Goal: Transaction & Acquisition: Purchase product/service

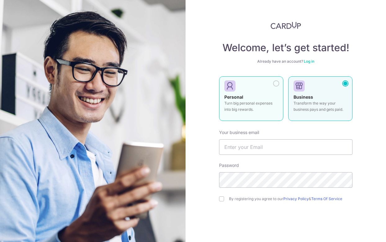
click at [261, 82] on div at bounding box center [248, 86] width 49 height 9
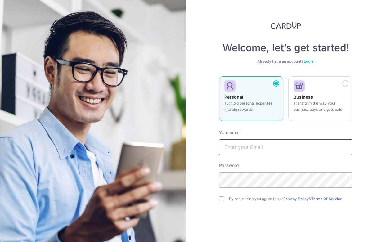
click at [257, 149] on input "text" at bounding box center [285, 147] width 133 height 16
type input "[EMAIL_ADDRESS][DOMAIN_NAME]"
click at [236, 197] on label "By registering you agree to our Privacy Policy & Terms Of Service" at bounding box center [291, 199] width 124 height 5
click at [219, 198] on input "checkbox" at bounding box center [221, 199] width 5 height 5
checkbox input "true"
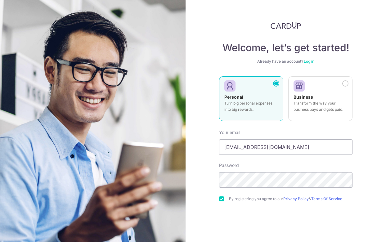
scroll to position [29, 0]
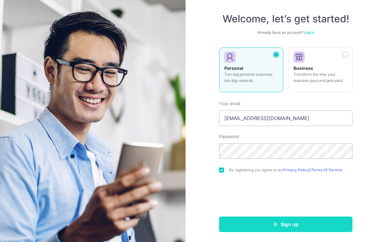
click at [288, 223] on button "Sign up" at bounding box center [285, 225] width 133 height 16
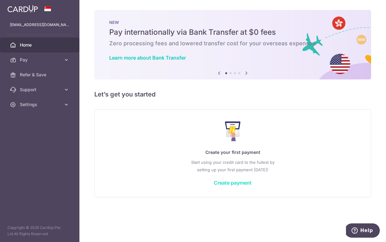
click at [222, 180] on link "Create payment" at bounding box center [233, 183] width 38 height 6
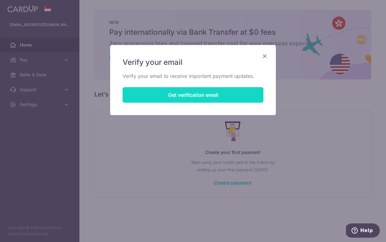
click at [237, 97] on button "Get verification email" at bounding box center [193, 95] width 141 height 16
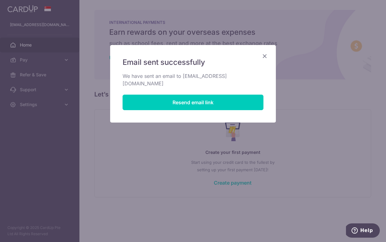
click at [268, 57] on icon "Close" at bounding box center [264, 56] width 7 height 8
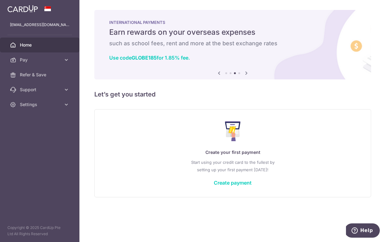
click at [229, 179] on div "Create your first payment Start using your credit card to the fullest by settin…" at bounding box center [232, 153] width 261 height 74
click at [230, 183] on link "Create payment" at bounding box center [233, 183] width 38 height 6
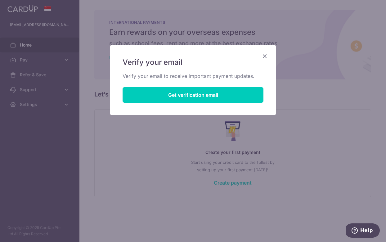
click at [265, 55] on icon "Close" at bounding box center [264, 56] width 7 height 8
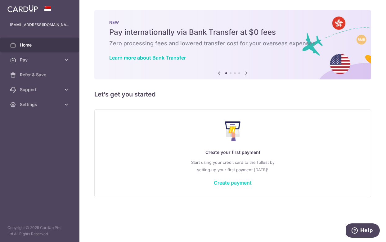
click at [233, 184] on link "Create payment" at bounding box center [233, 183] width 38 height 6
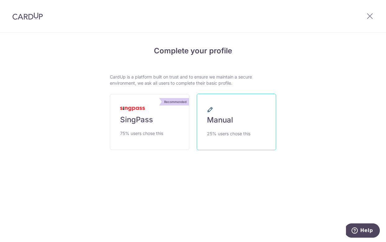
click at [226, 117] on span "Manual" at bounding box center [220, 120] width 26 height 10
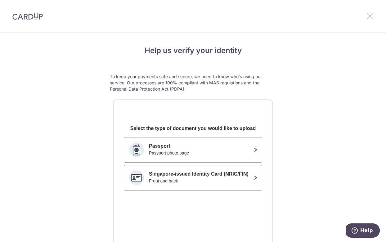
click at [371, 16] on icon at bounding box center [369, 16] width 7 height 8
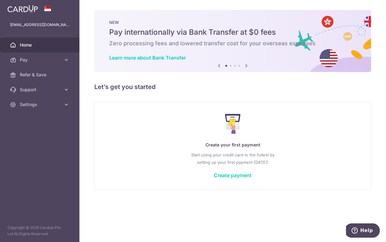
click at [233, 179] on div "Create your first payment Start using your credit card to the fullest by settin…" at bounding box center [232, 146] width 261 height 74
click at [230, 175] on link "Create payment" at bounding box center [233, 175] width 38 height 6
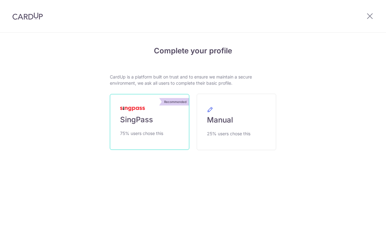
click at [143, 116] on span "SingPass" at bounding box center [136, 120] width 33 height 10
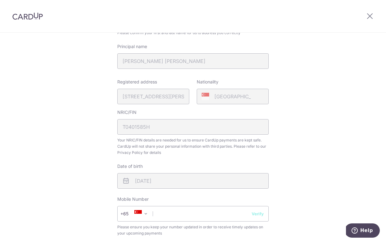
scroll to position [218, 0]
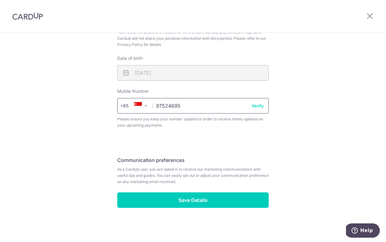
type input "97524695"
click at [254, 105] on button "Verify" at bounding box center [258, 106] width 12 height 6
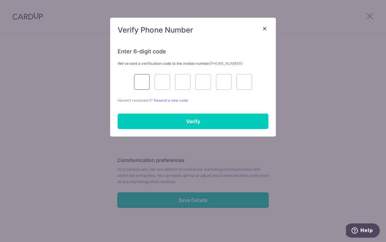
click at [135, 82] on input "text" at bounding box center [142, 82] width 16 height 16
type input "6"
type input "9"
type input "2"
type input "5"
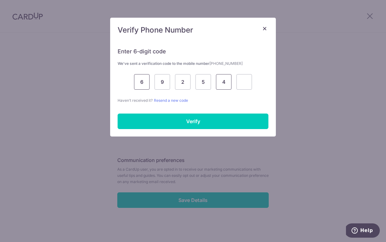
type input "4"
type input "0"
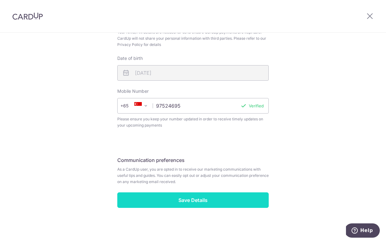
click at [159, 204] on input "Save Details" at bounding box center [193, 200] width 152 height 16
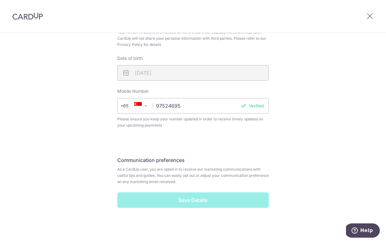
click at [162, 199] on div "Save Details" at bounding box center [193, 200] width 159 height 16
click at [226, 198] on div "Save Details" at bounding box center [193, 200] width 159 height 16
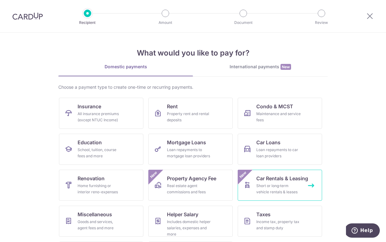
scroll to position [36, 0]
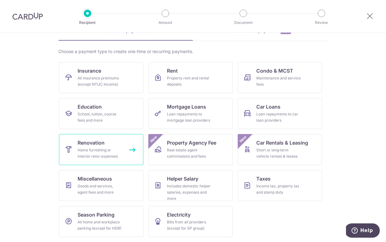
click at [112, 150] on div "Home furnishing or interior reno-expenses" at bounding box center [100, 153] width 45 height 12
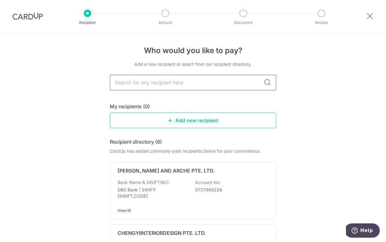
click at [175, 79] on input "text" at bounding box center [193, 83] width 166 height 16
type input "c"
type input "Cheng Yi Interior"
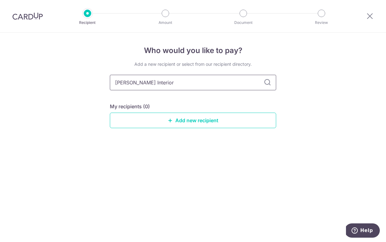
click at [272, 85] on input "Cheng Yi Interior" at bounding box center [193, 83] width 166 height 16
click at [198, 83] on input "Cheng Yi Interior" at bounding box center [193, 83] width 166 height 16
type input "Cheng Yi Interior Des"
type input "Cheng Yi Interior Design"
click at [134, 84] on input "Cheng Yi Interior Design" at bounding box center [193, 83] width 166 height 16
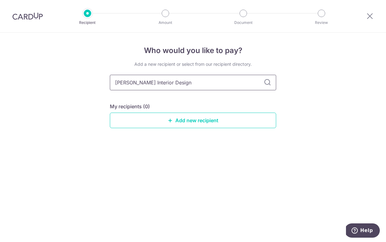
click at [134, 84] on input "Cheng Yi Interior Design" at bounding box center [193, 83] width 166 height 16
click at [133, 83] on input "Cheng Yi Interior Design" at bounding box center [193, 83] width 166 height 16
type input "ChengYi Interior Design"
click at [138, 82] on input "ChengYi Interior Design" at bounding box center [193, 83] width 166 height 16
drag, startPoint x: 182, startPoint y: 82, endPoint x: 50, endPoint y: 88, distance: 131.5
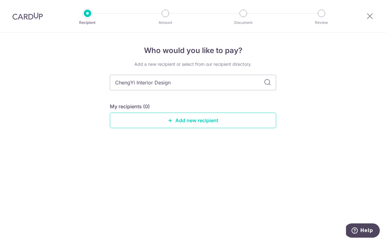
click at [50, 88] on div "Who would you like to pay? Add a new recipient or select from our recipient dir…" at bounding box center [193, 138] width 386 height 210
type input "Chengyi"
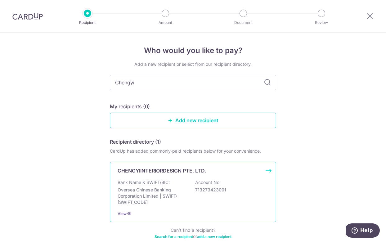
click at [155, 189] on p "Oversea Chinese Banking Corporation Limited | SWIFT: OCBCSGSGXXX" at bounding box center [153, 196] width 70 height 19
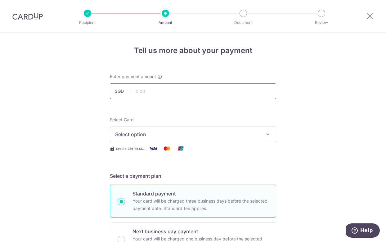
click at [155, 96] on input "text" at bounding box center [193, 92] width 166 height 16
type input "100.00"
click at [130, 140] on button "Select option" at bounding box center [193, 135] width 166 height 16
click at [142, 151] on span "Add credit card" at bounding box center [198, 152] width 145 height 6
